Goal: Information Seeking & Learning: Learn about a topic

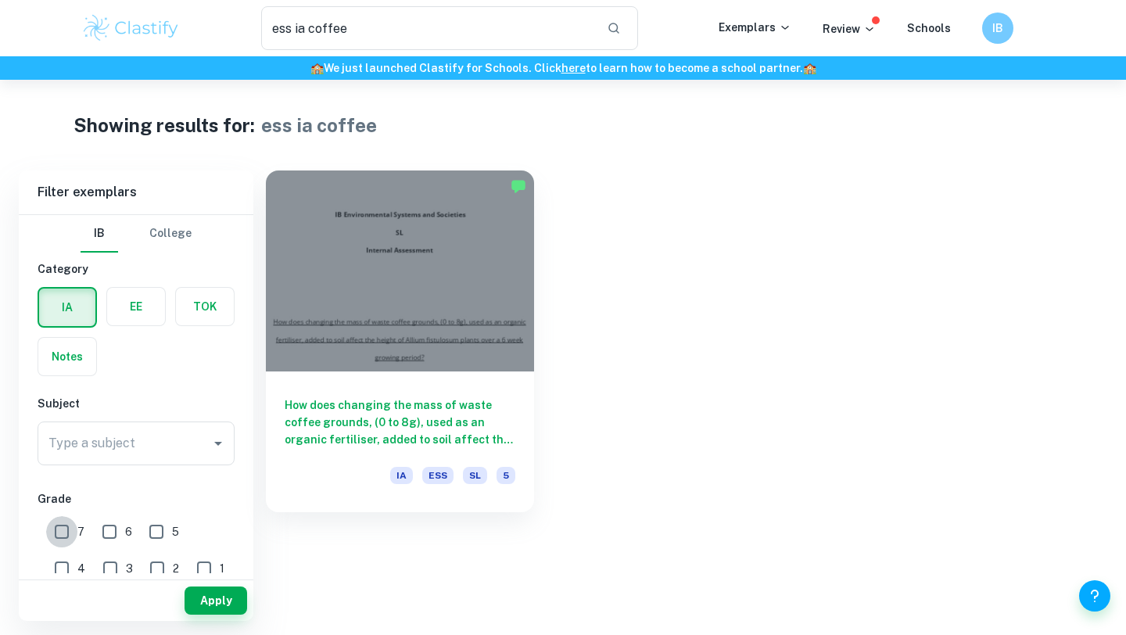
click at [66, 529] on input "7" at bounding box center [61, 531] width 31 height 31
checkbox input "true"
click at [217, 604] on button "Apply" at bounding box center [216, 601] width 63 height 28
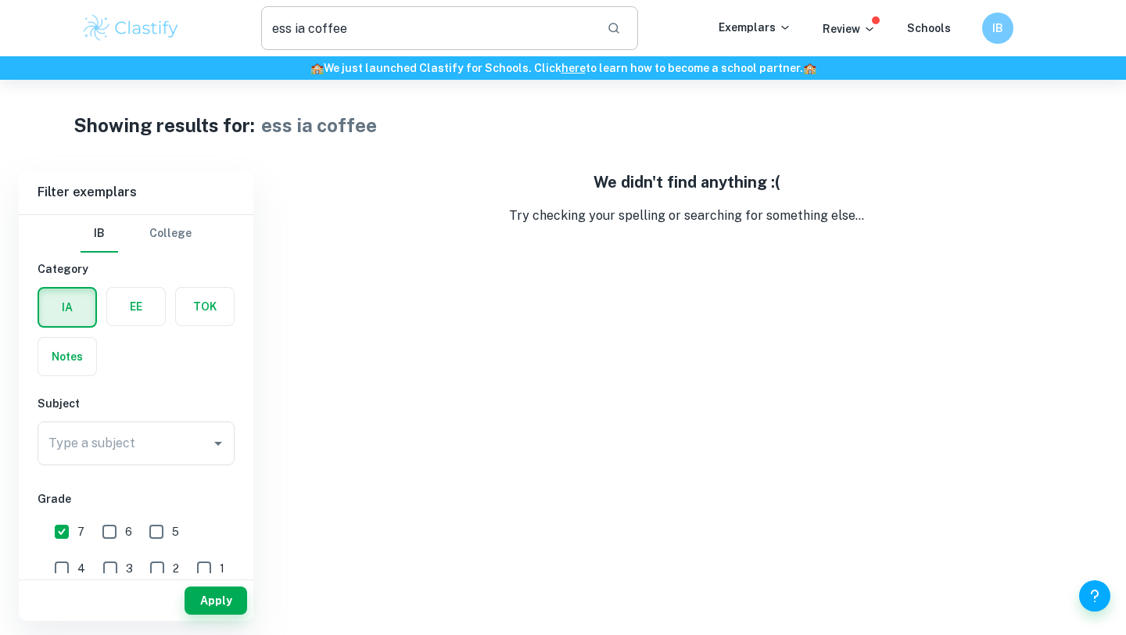
click at [383, 27] on input "ess ia coffee" at bounding box center [427, 28] width 333 height 44
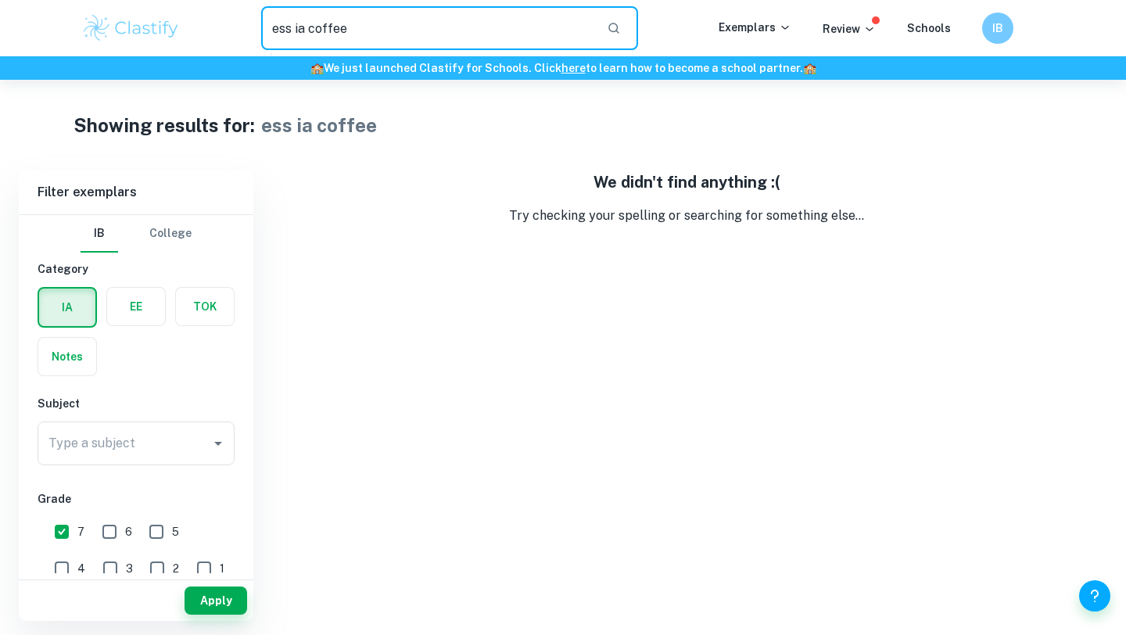
click at [383, 27] on input "ess ia coffee" at bounding box center [427, 28] width 333 height 44
type input "ess ia"
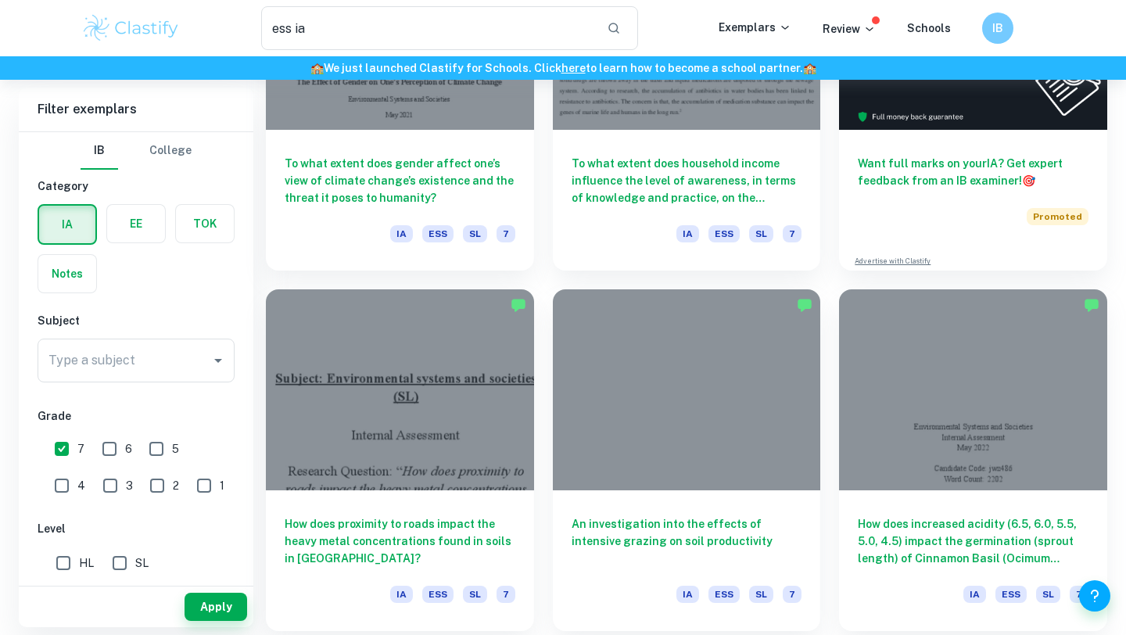
scroll to position [259, 0]
